Goal: Task Accomplishment & Management: Manage account settings

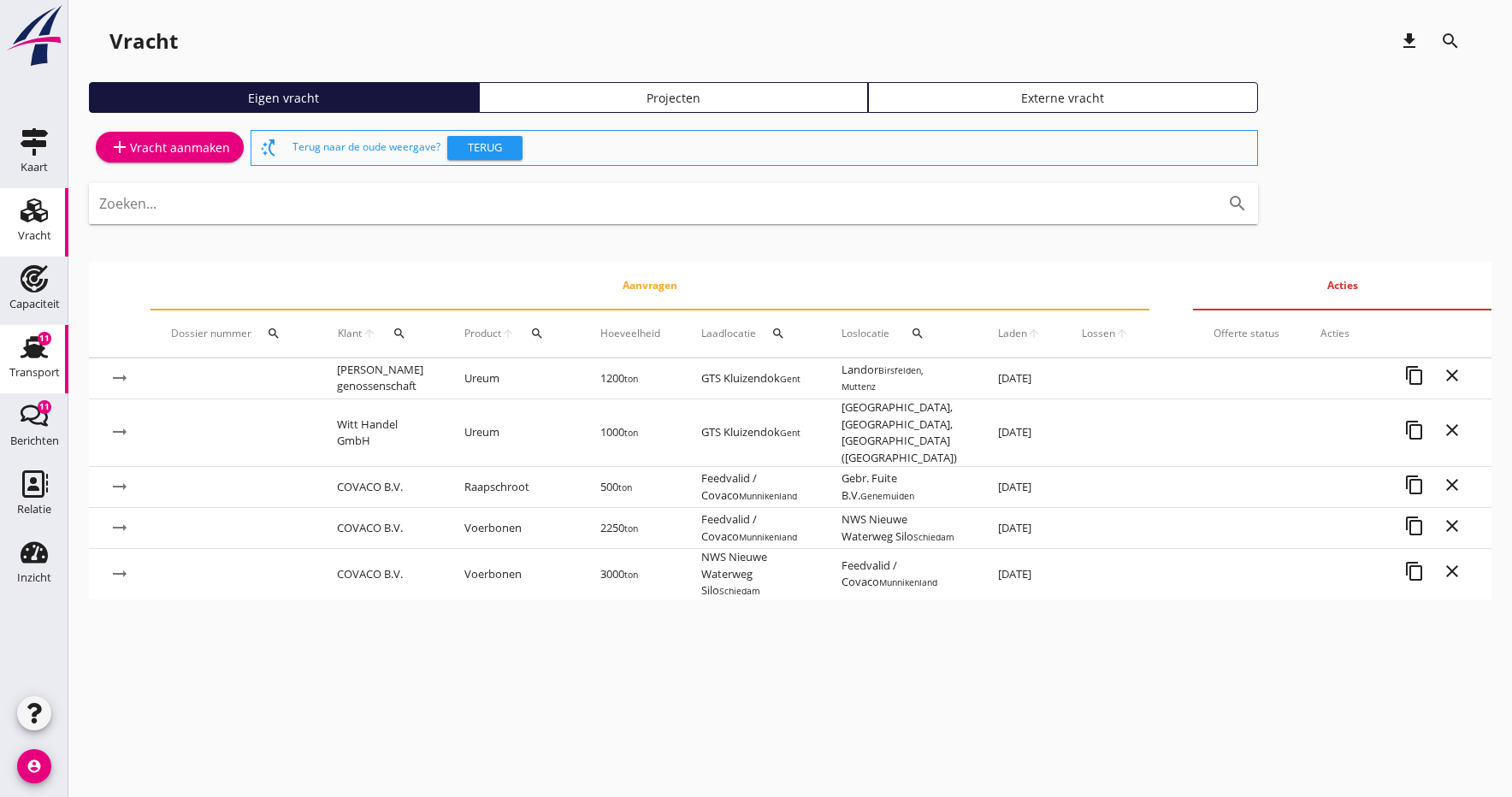
click at [32, 361] on div "Transport" at bounding box center [34, 372] width 50 height 24
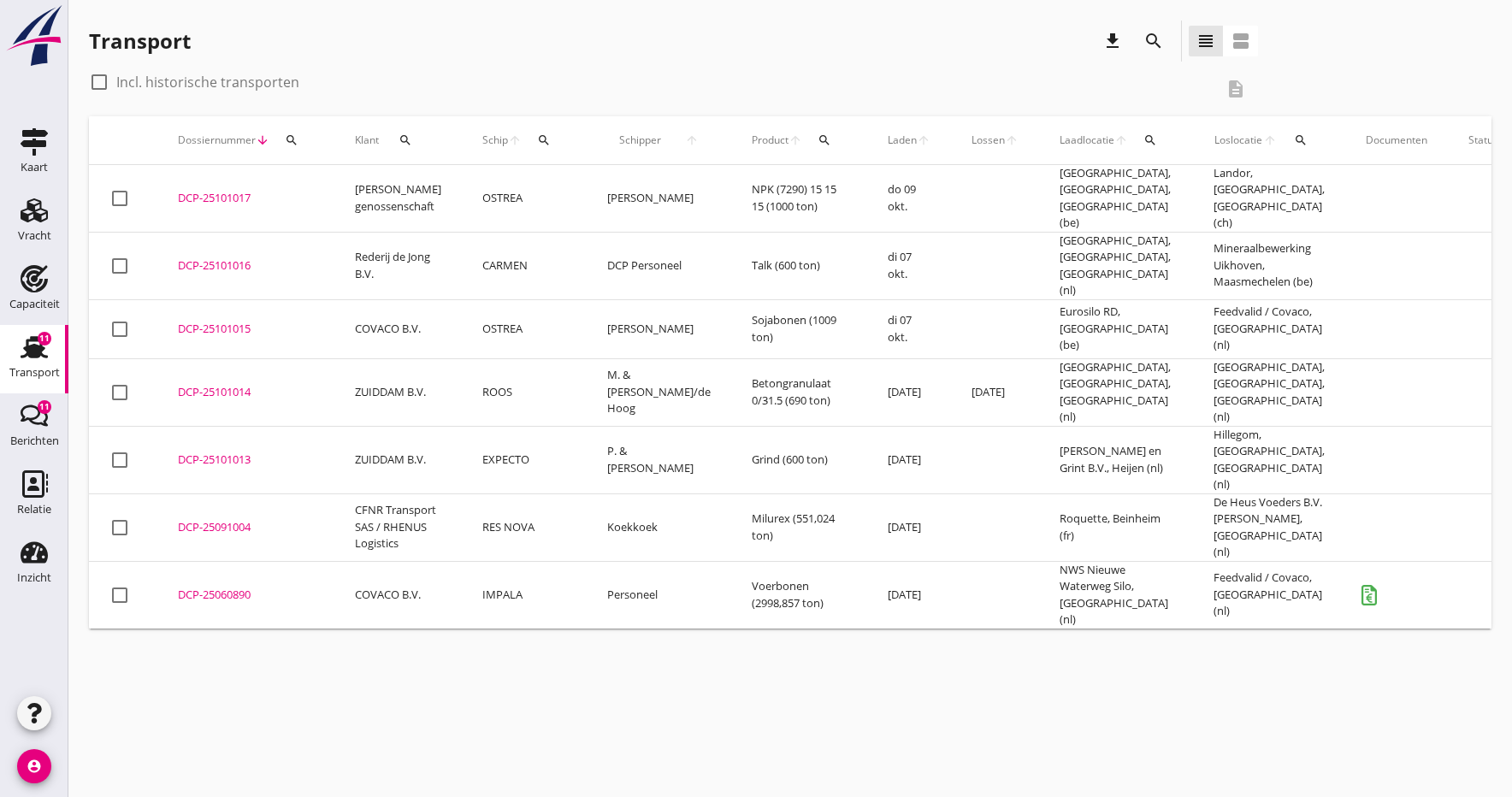
click at [103, 83] on div at bounding box center [99, 82] width 29 height 29
checkbox input "true"
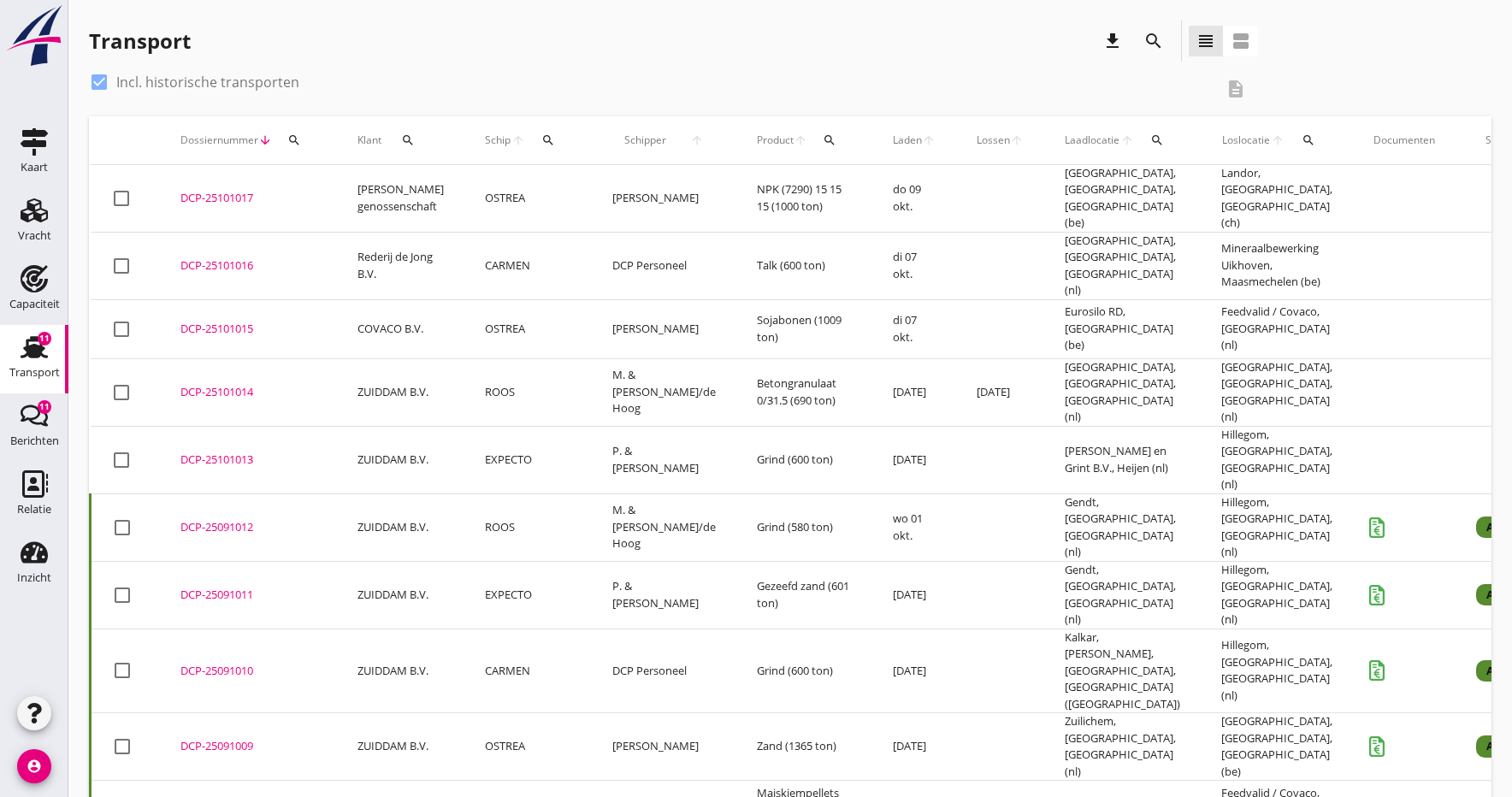
click at [1301, 136] on icon "search" at bounding box center [1308, 140] width 13 height 13
click at [1288, 193] on input "text" at bounding box center [1336, 190] width 177 height 28
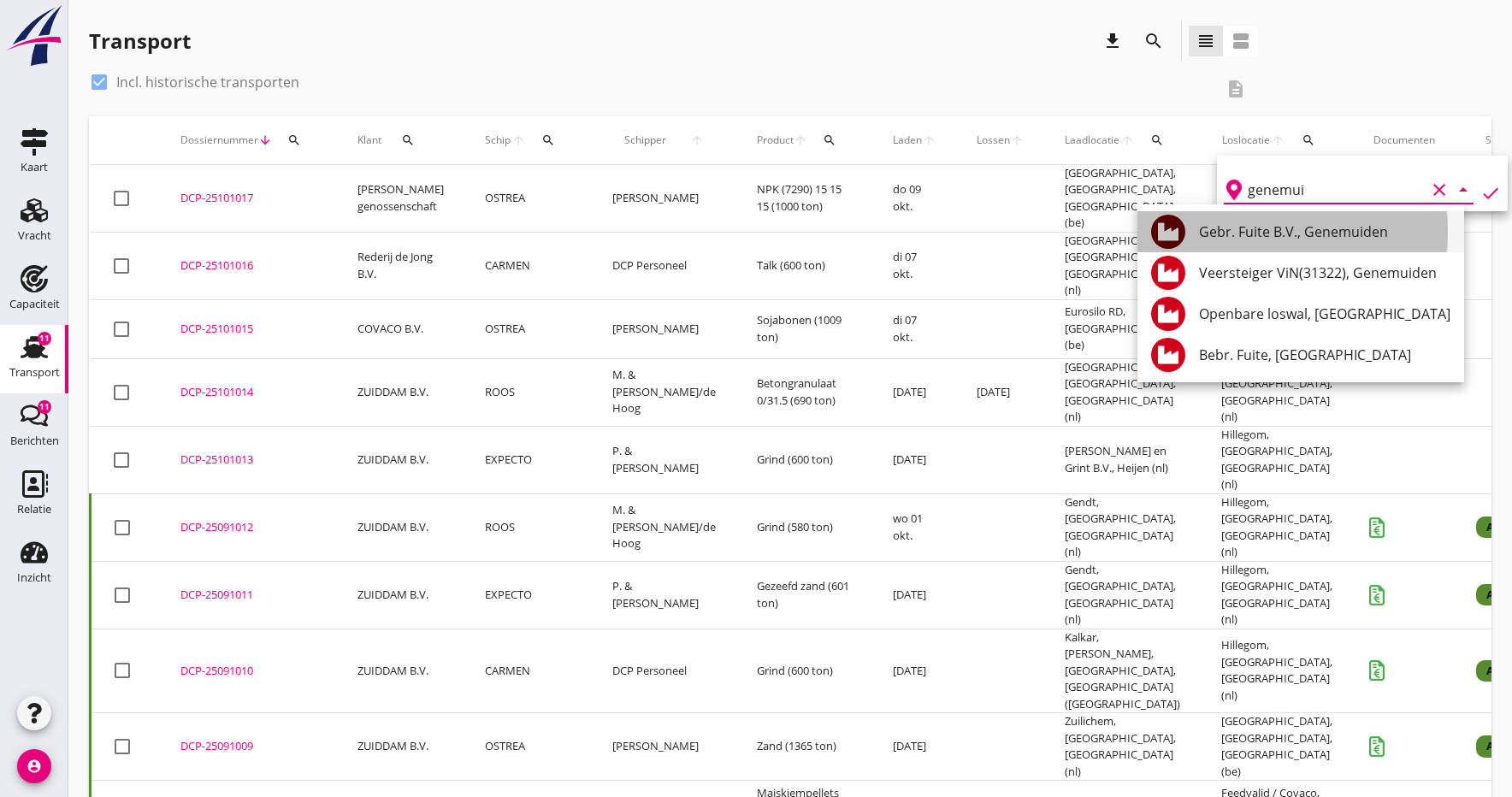
click at [1271, 230] on div "Gebr. Fuite B.V., Genemuiden" at bounding box center [1324, 232] width 252 height 21
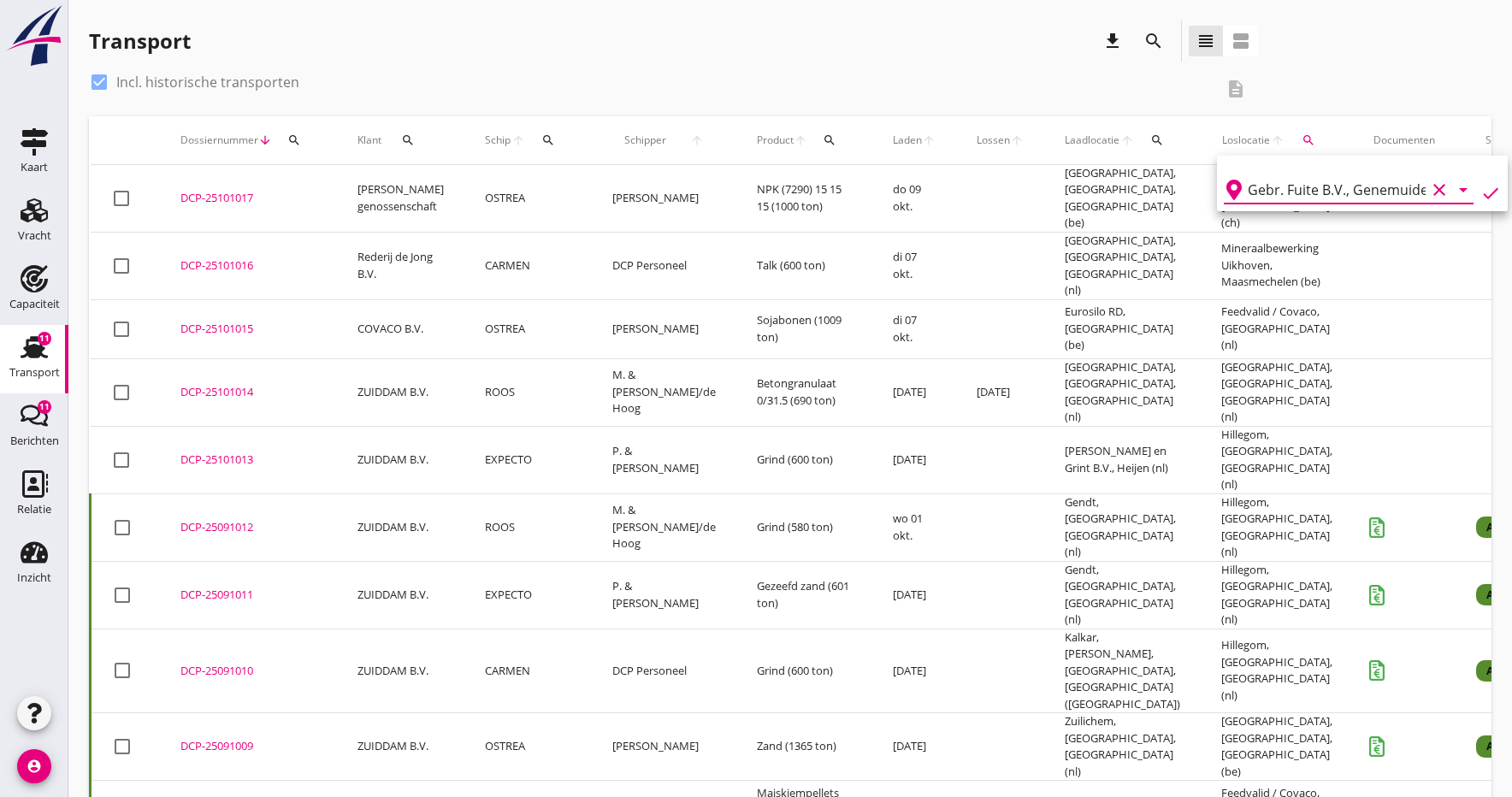
click at [1483, 195] on icon "check" at bounding box center [1491, 194] width 21 height 21
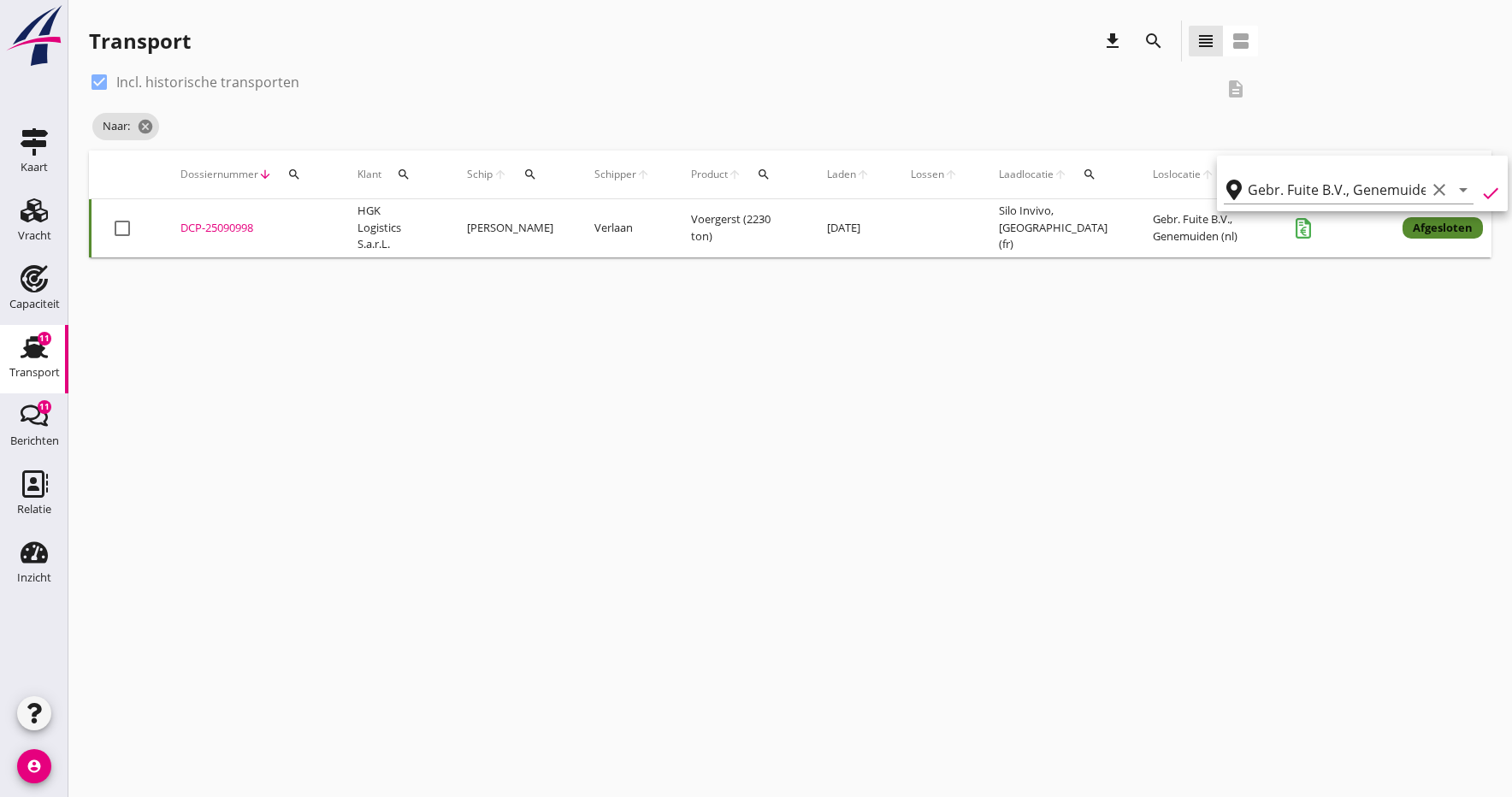
type input "Gebr. Fuite B.V."
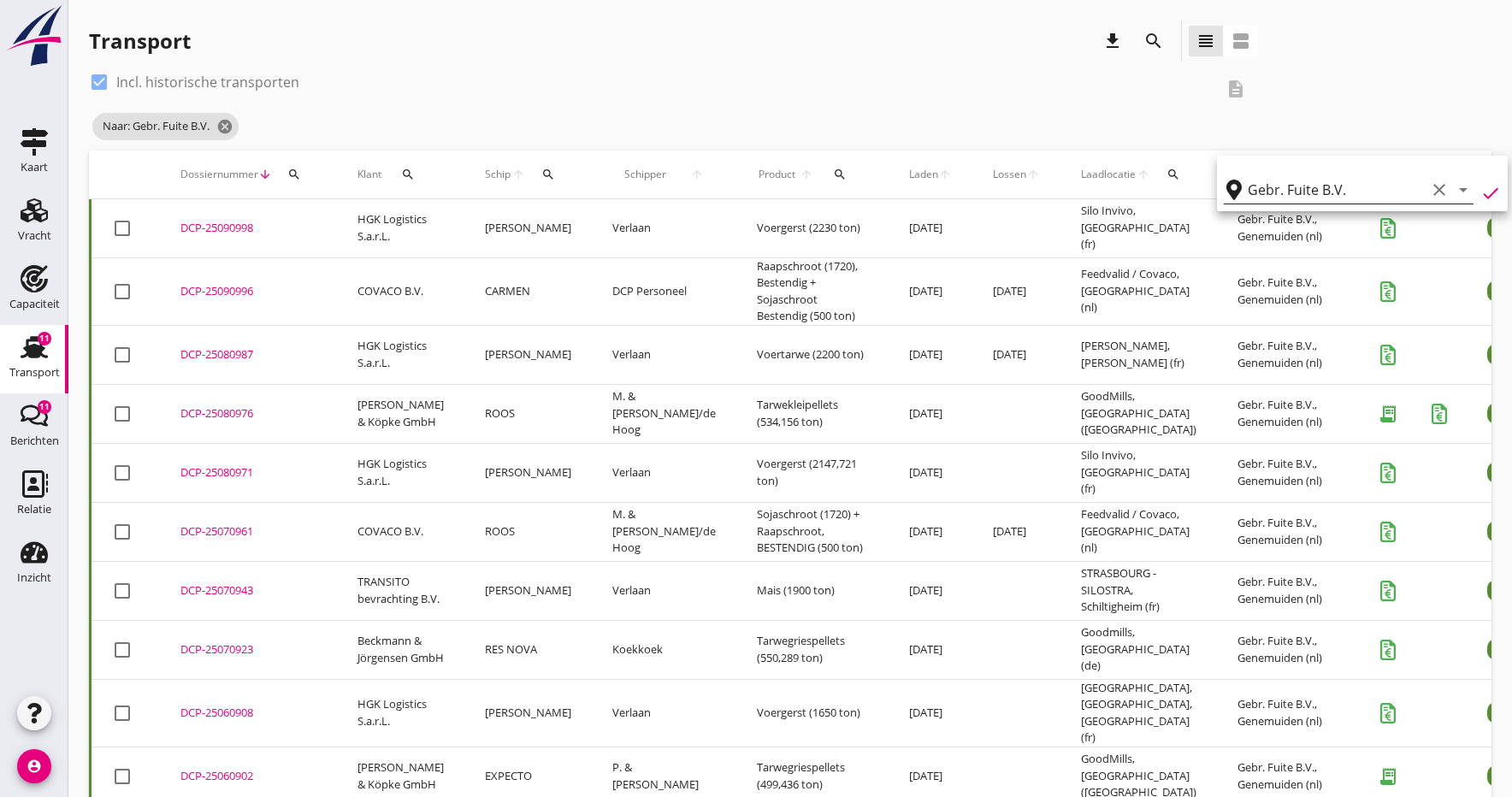
click at [1435, 186] on icon "clear" at bounding box center [1440, 190] width 21 height 21
click at [536, 83] on div "check_box Incl. historische transporten" at bounding box center [651, 82] width 1125 height 28
click at [229, 127] on icon "cancel" at bounding box center [225, 126] width 17 height 17
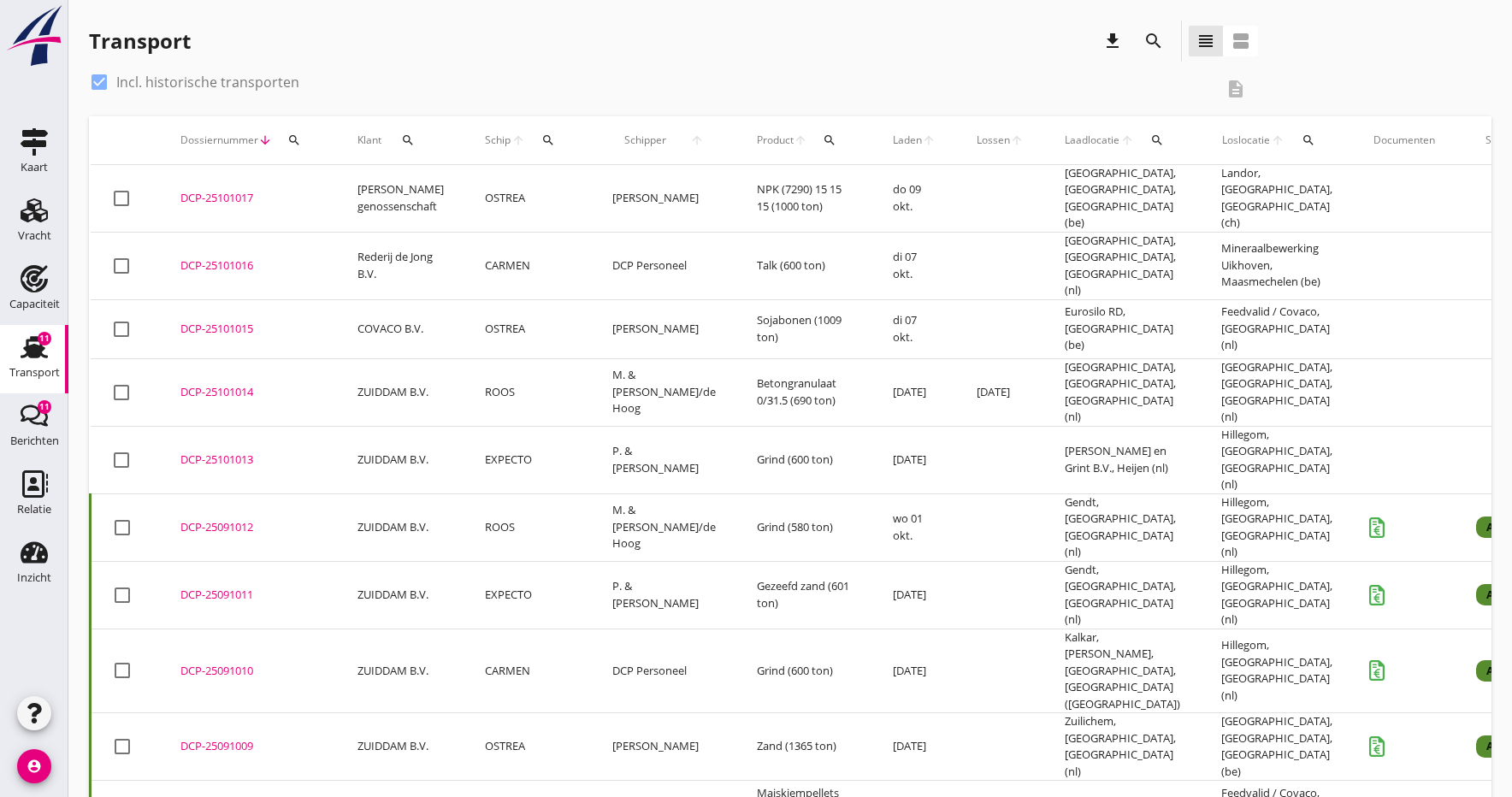
click at [103, 82] on div at bounding box center [99, 82] width 29 height 29
checkbox input "false"
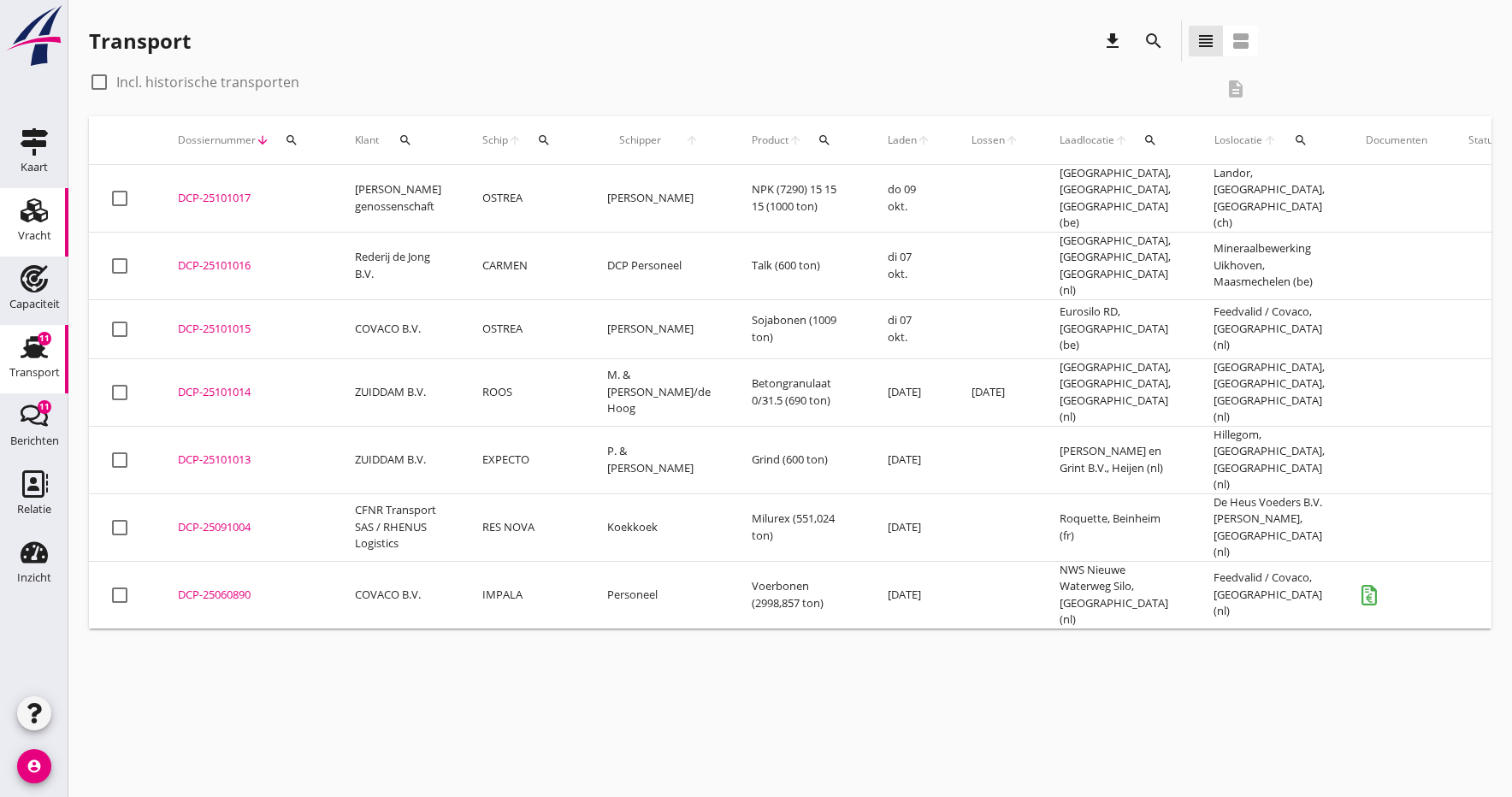
click at [32, 227] on div "Vracht" at bounding box center [34, 235] width 33 height 24
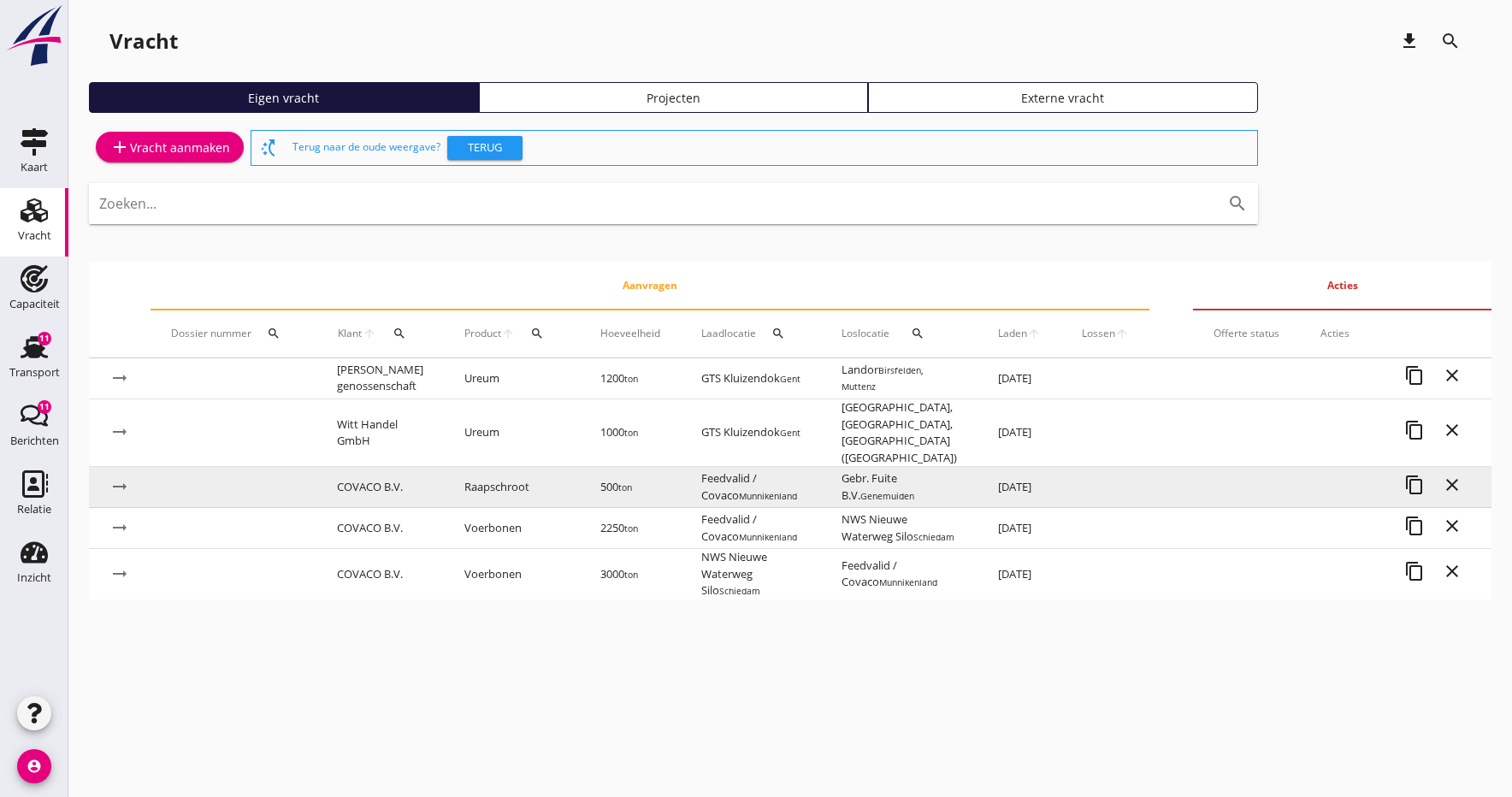
click at [590, 467] on td "500 ton" at bounding box center [630, 487] width 101 height 41
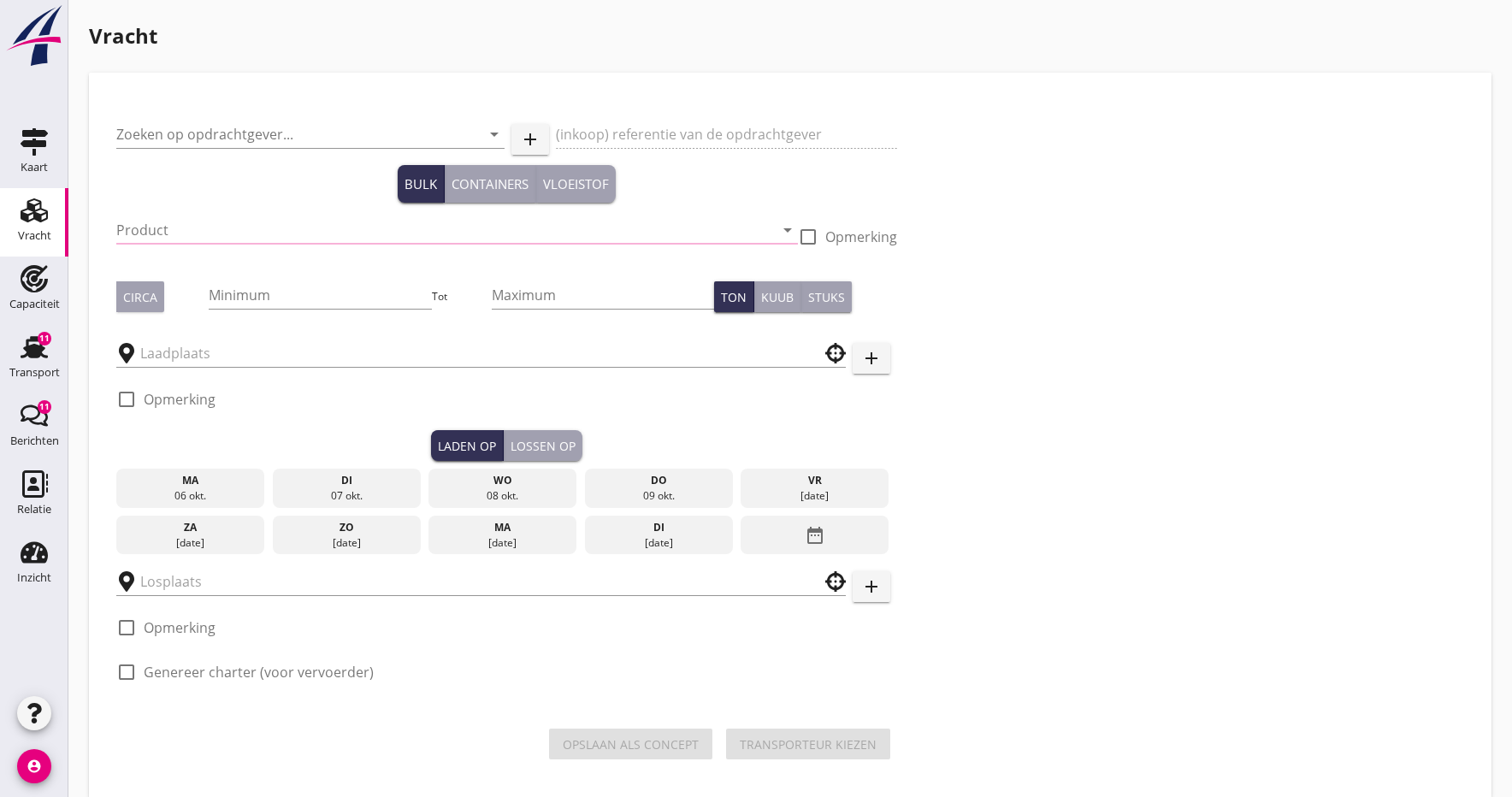
type input "COVACO B.V."
type input "Raapschroot (1720)"
type input "500"
checkbox input "true"
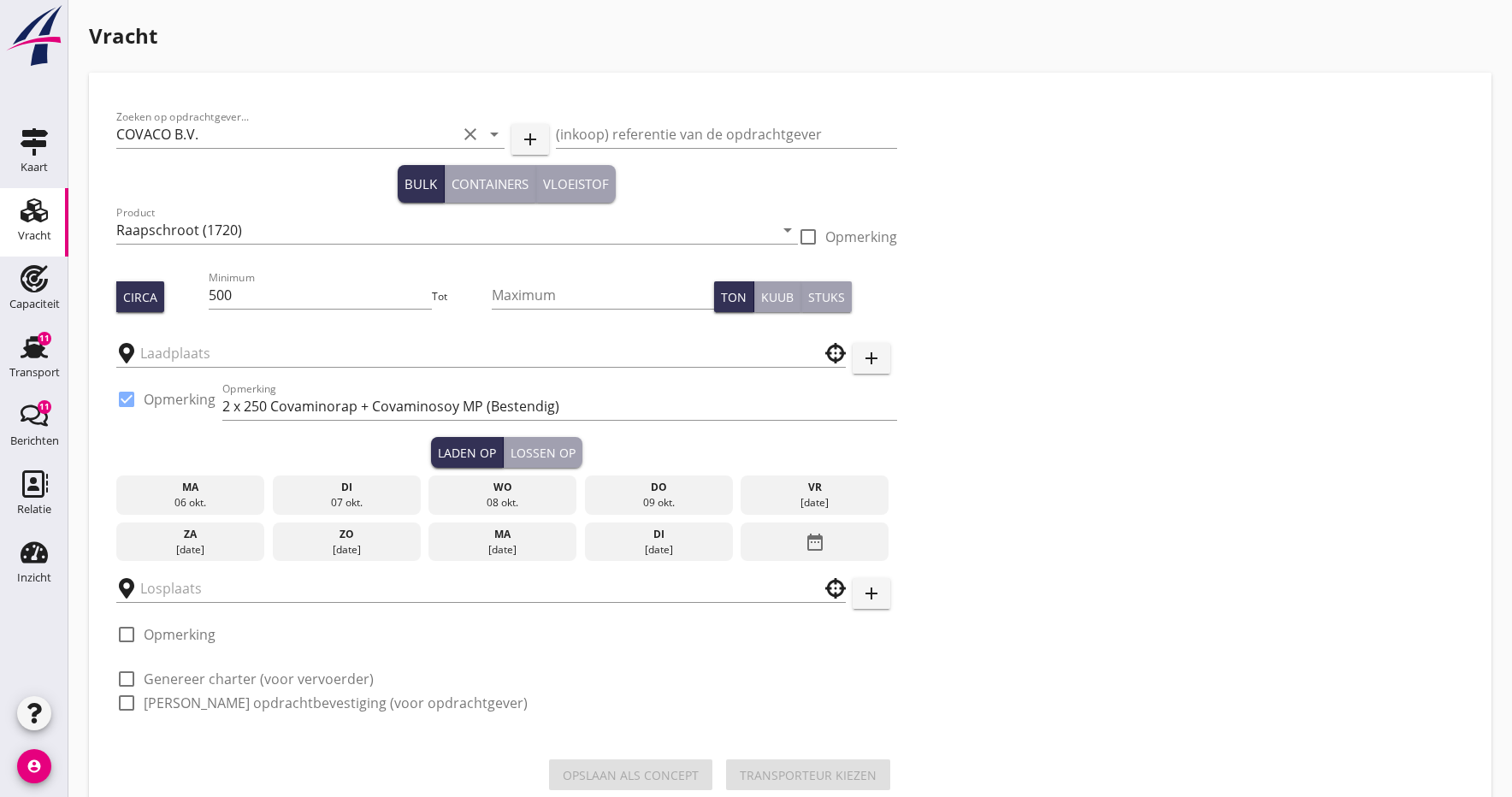
type input "Feedvalid / Covaco"
type input "Gebr. Fuite B.V."
